Goal: Contribute content: Contribute content

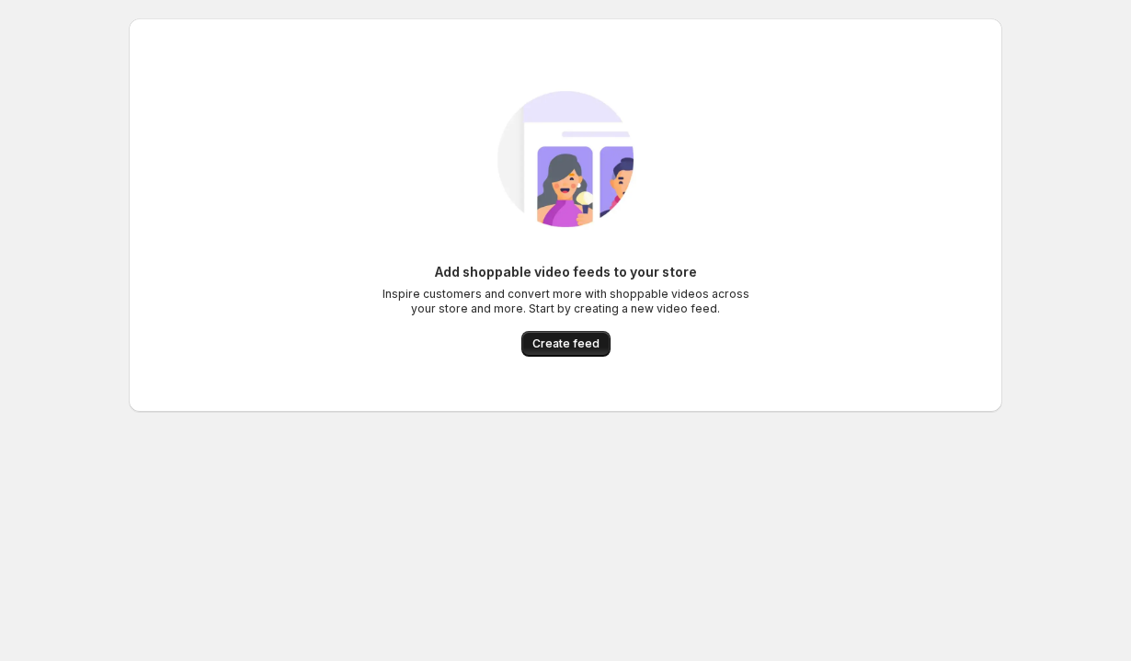
click at [570, 349] on span "Create feed" at bounding box center [565, 344] width 67 height 15
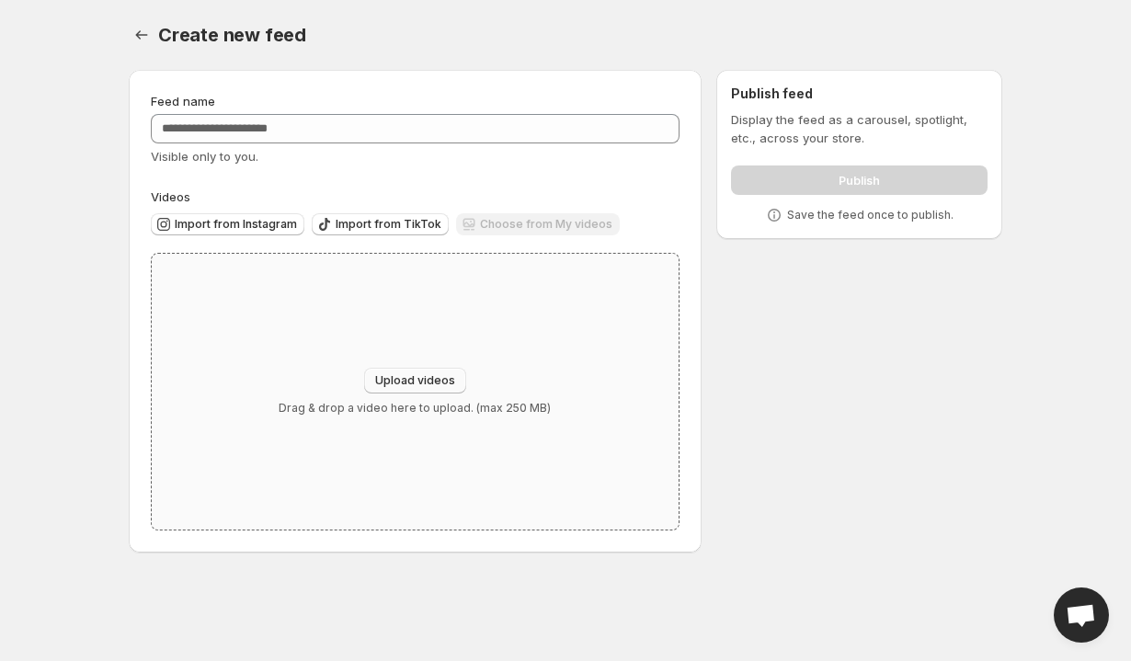
click at [438, 376] on span "Upload videos" at bounding box center [415, 380] width 80 height 15
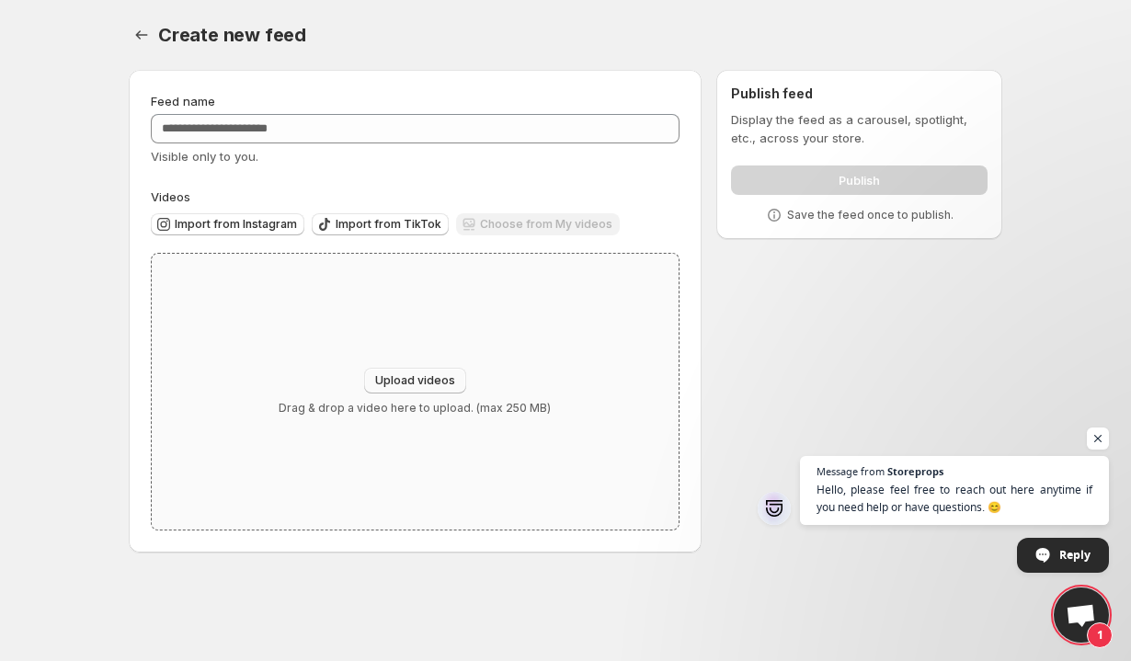
click at [425, 376] on span "Upload videos" at bounding box center [415, 380] width 80 height 15
type input "**********"
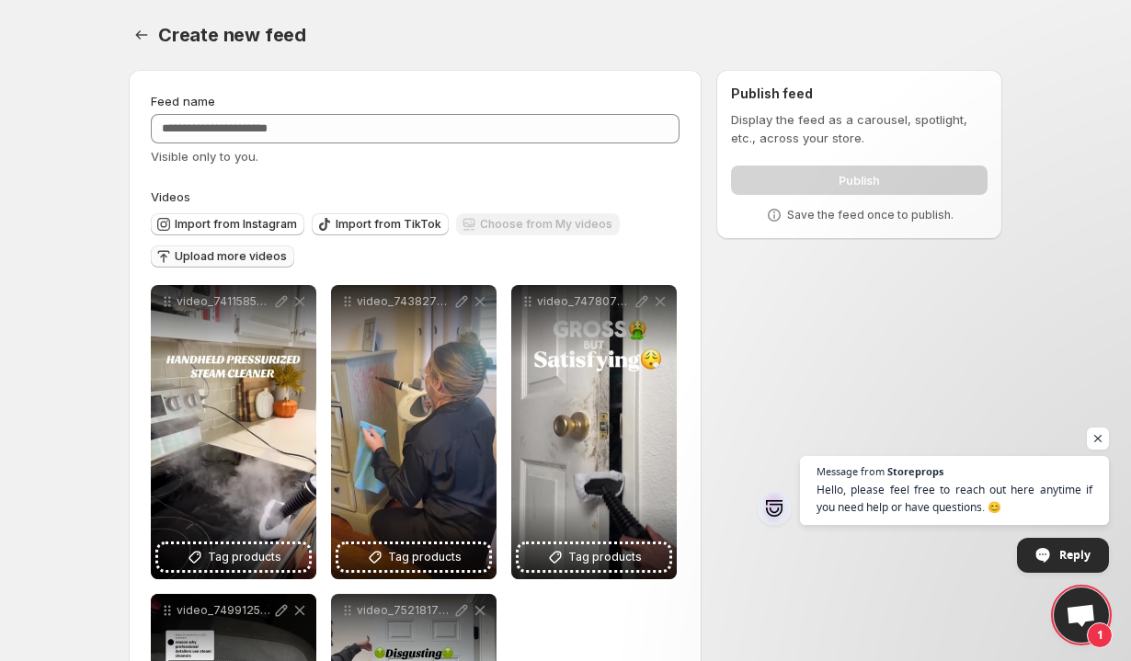
click at [244, 251] on span "Upload more videos" at bounding box center [231, 256] width 112 height 15
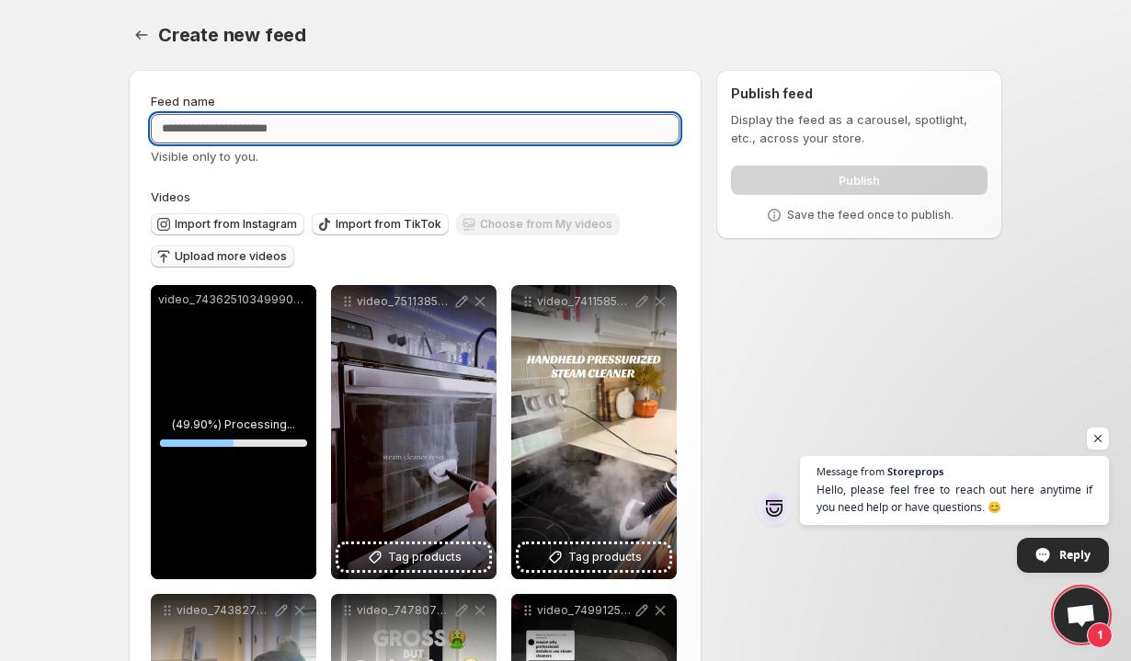
click at [417, 120] on input "Feed name" at bounding box center [415, 128] width 529 height 29
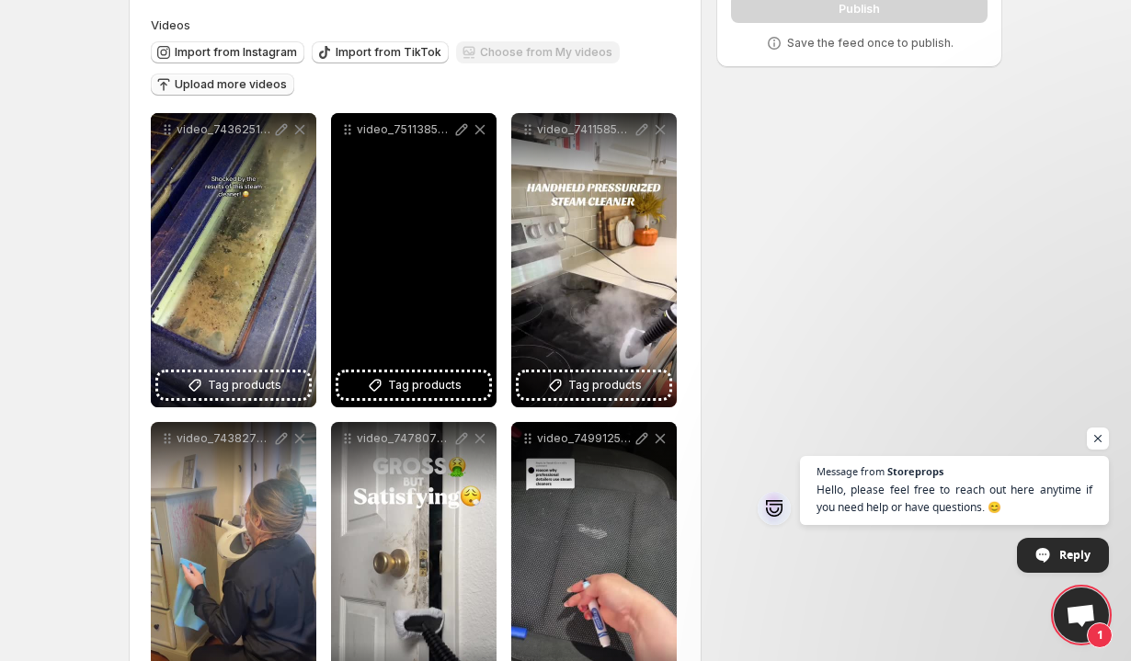
scroll to position [153, 0]
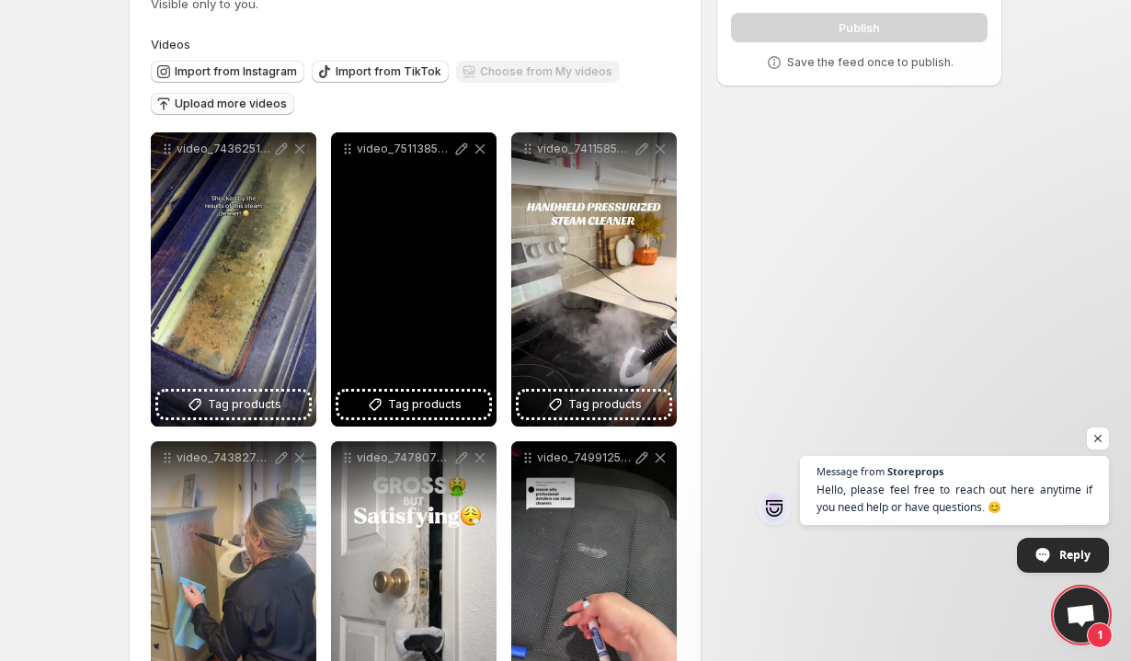
type input "**********"
drag, startPoint x: 430, startPoint y: 260, endPoint x: 399, endPoint y: 253, distance: 32.1
click at [399, 254] on div "video_7511385871698971935" at bounding box center [414, 279] width 166 height 294
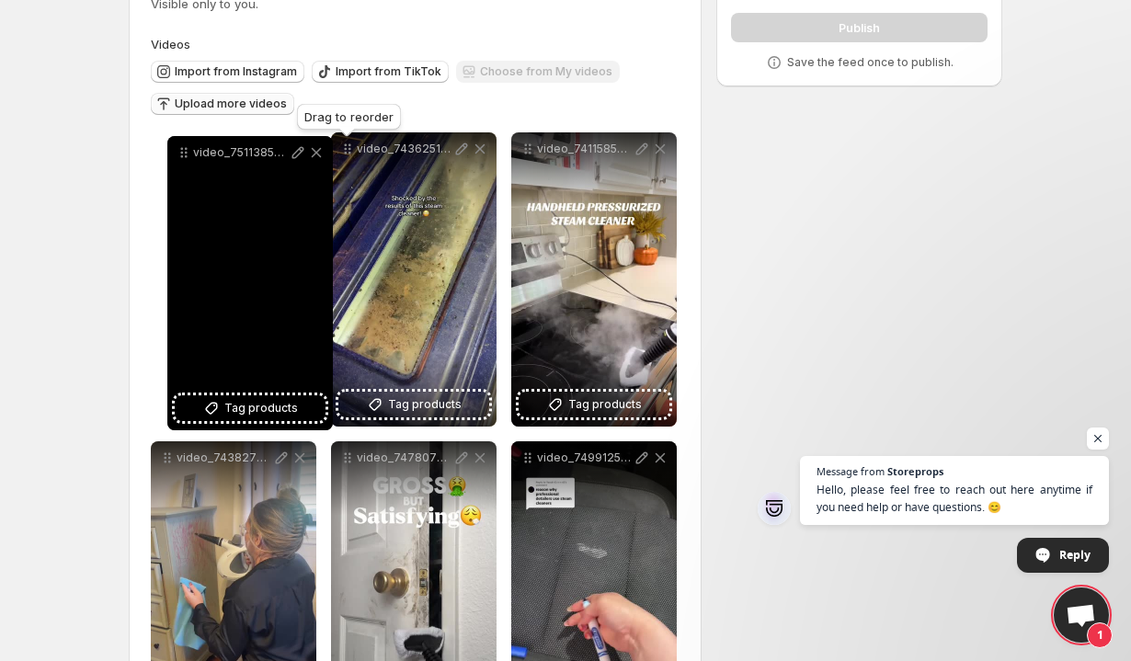
drag, startPoint x: 351, startPoint y: 150, endPoint x: 186, endPoint y: 154, distance: 165.6
click at [186, 154] on icon at bounding box center [184, 152] width 18 height 18
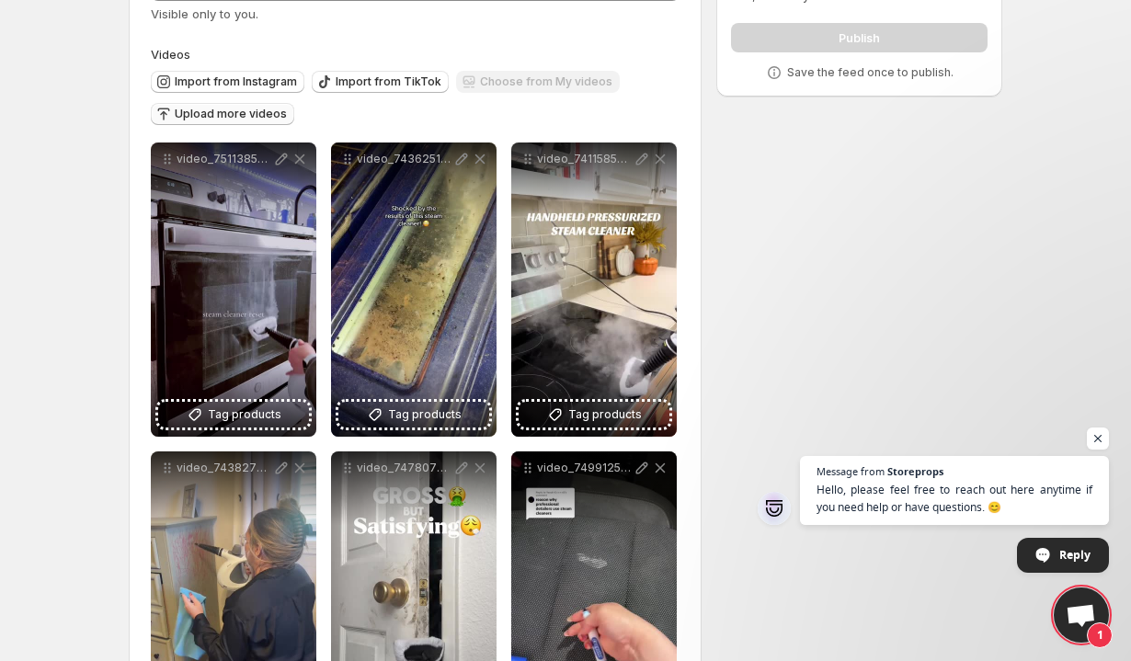
scroll to position [0, 0]
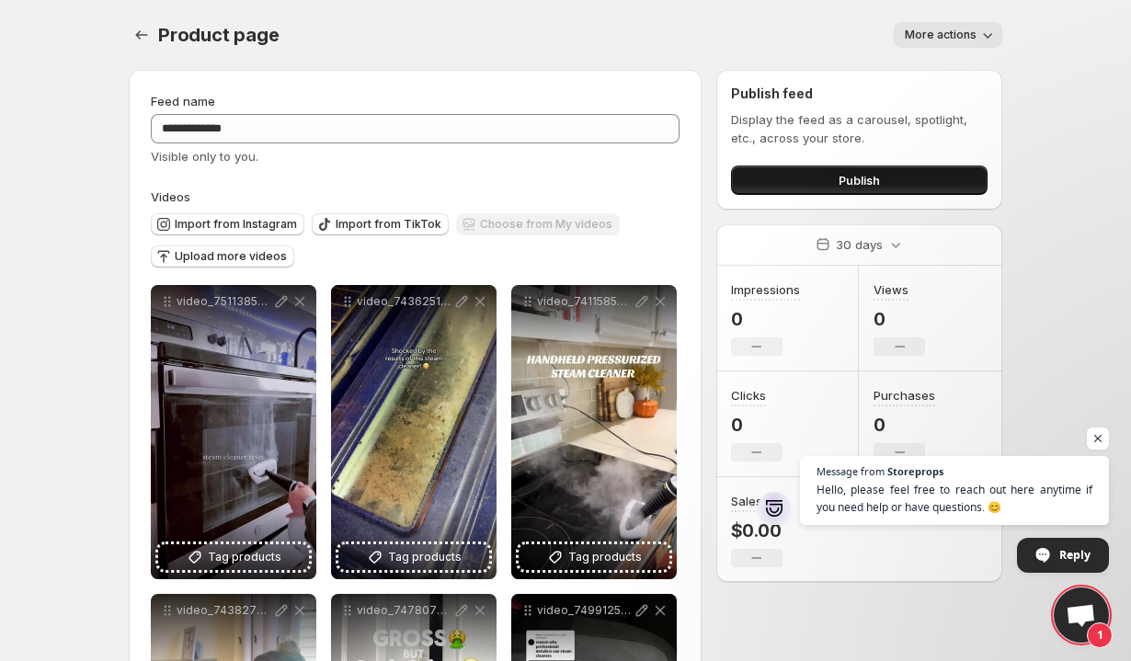
click at [909, 186] on button "Publish" at bounding box center [859, 180] width 257 height 29
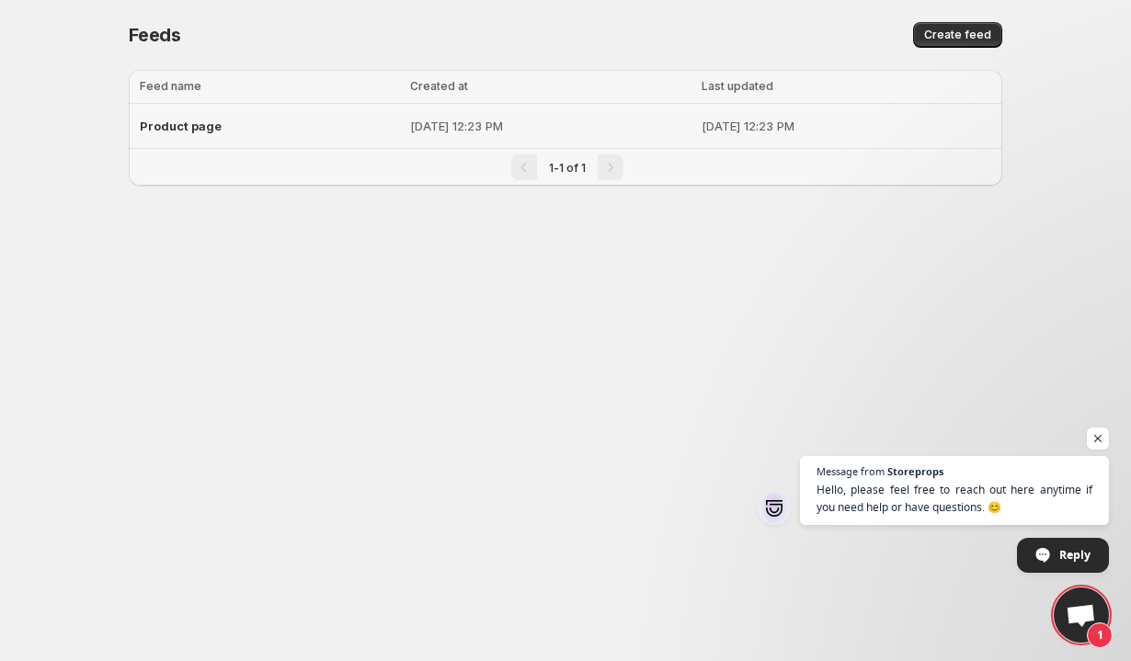
click at [647, 132] on p "[DATE] 12:23 PM" at bounding box center [550, 126] width 280 height 18
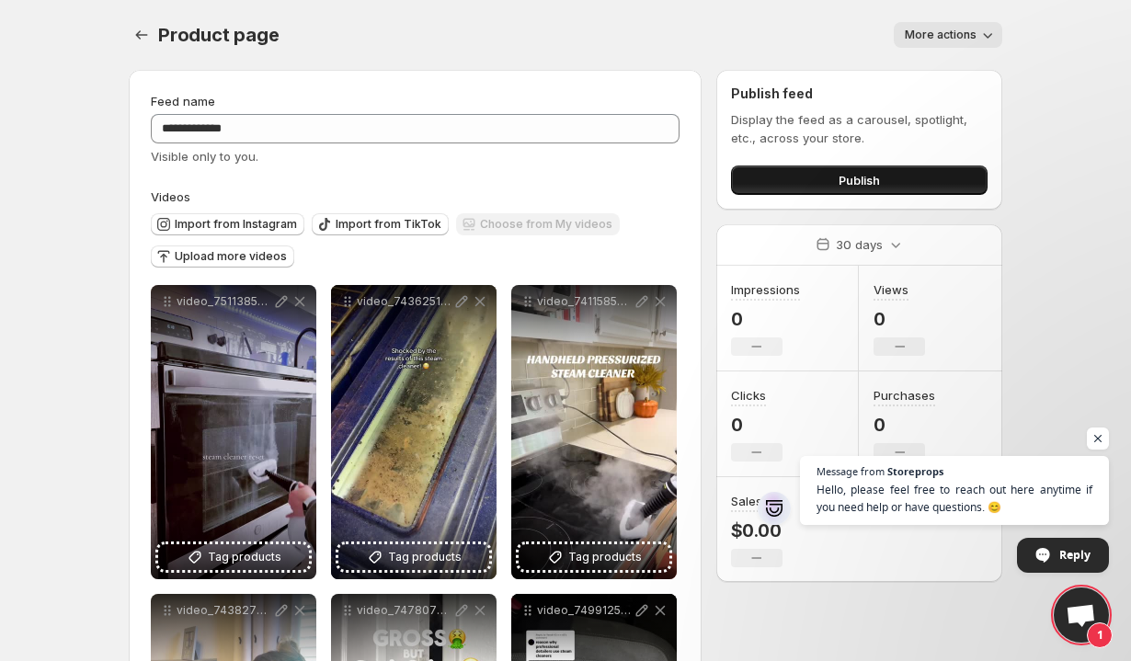
click at [863, 177] on span "Publish" at bounding box center [859, 180] width 41 height 18
click at [951, 34] on span "More actions" at bounding box center [941, 35] width 72 height 15
click at [1011, 45] on div "**********" at bounding box center [566, 620] width 918 height 1241
click at [857, 195] on div "Publish feed Display the feed as a carousel, spotlight, etc., across your store…" at bounding box center [859, 140] width 286 height 140
click at [859, 193] on button "Publish" at bounding box center [859, 180] width 257 height 29
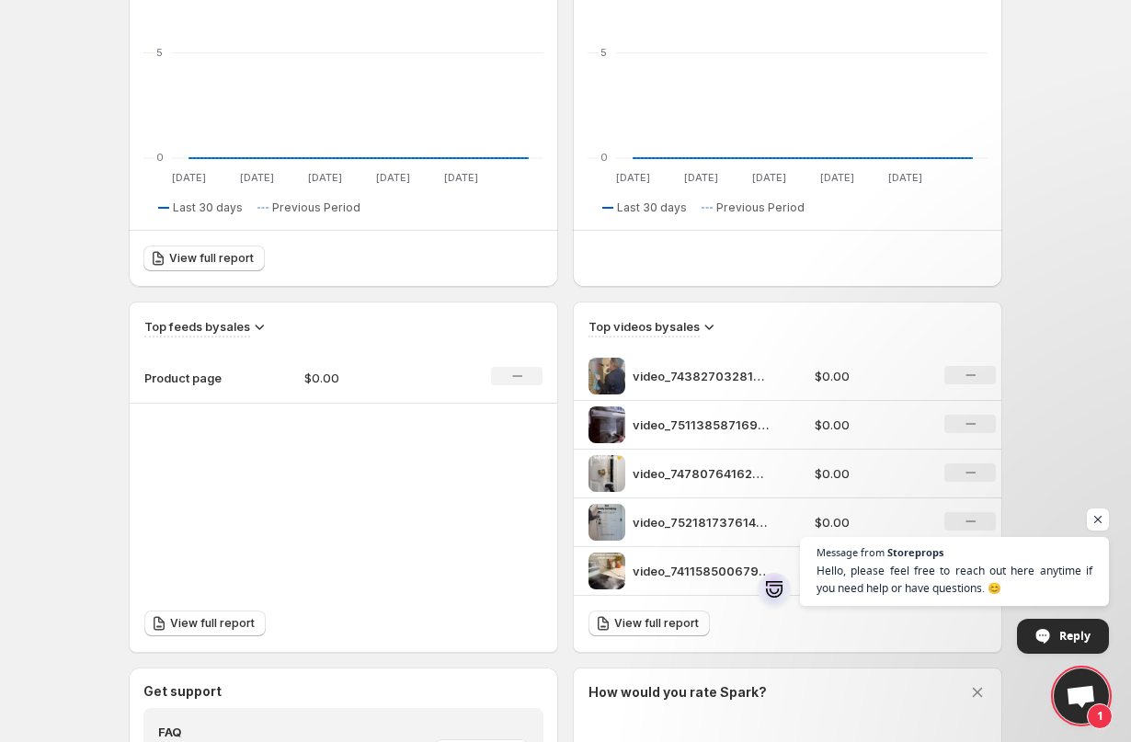
scroll to position [482, 0]
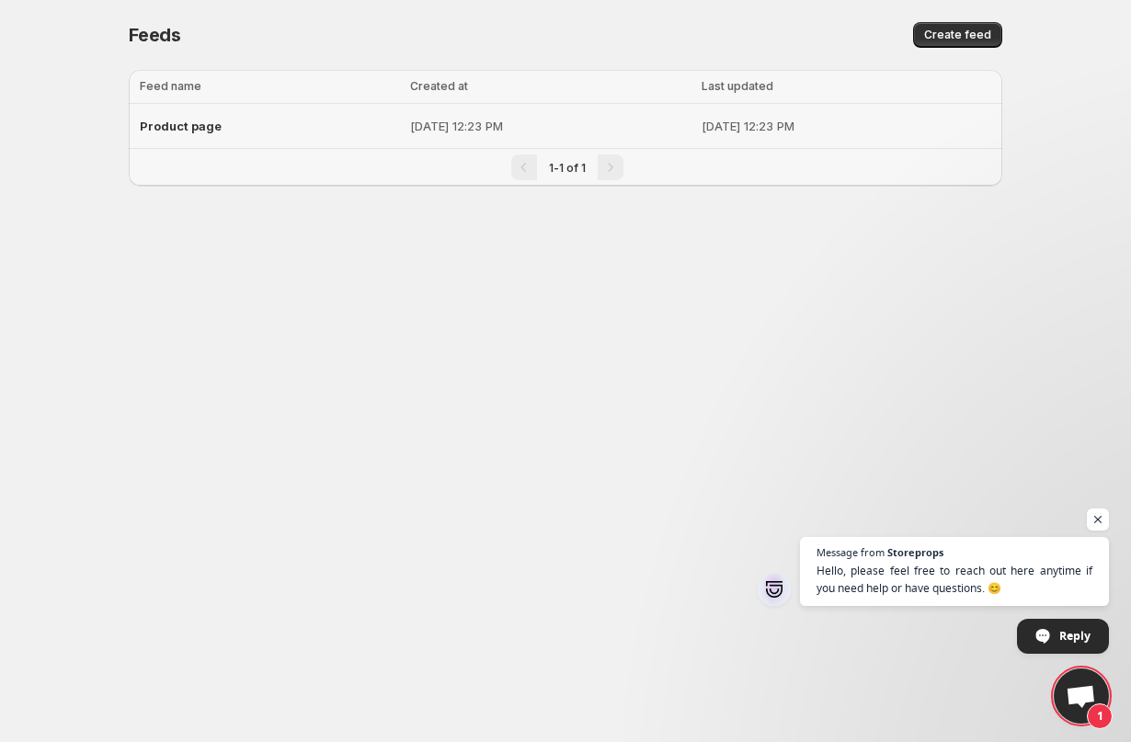
click at [543, 115] on td "[DATE] 12:23 PM" at bounding box center [551, 126] width 292 height 45
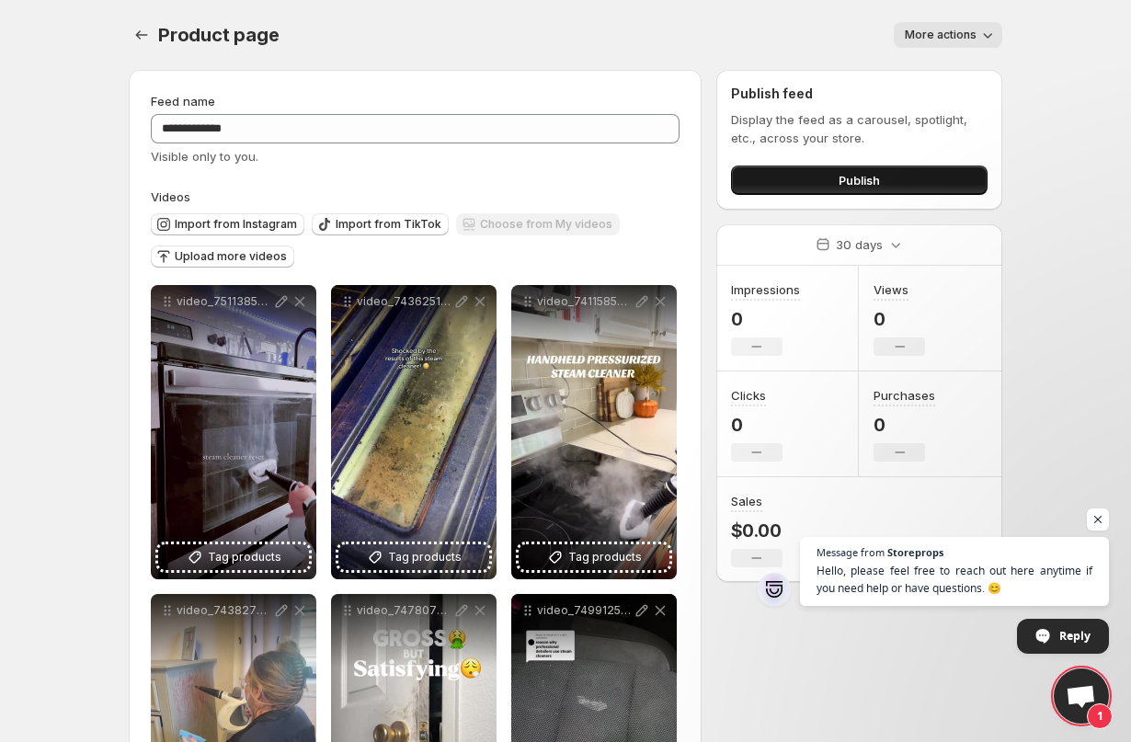
click at [849, 189] on button "Publish" at bounding box center [859, 180] width 257 height 29
